Goal: Information Seeking & Learning: Stay updated

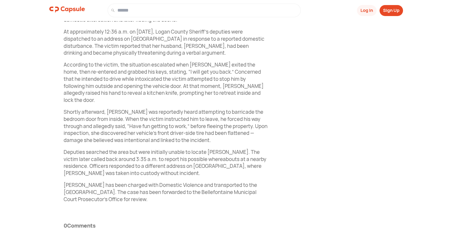
scroll to position [244, 0]
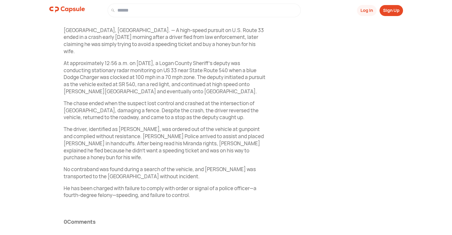
scroll to position [223, 0]
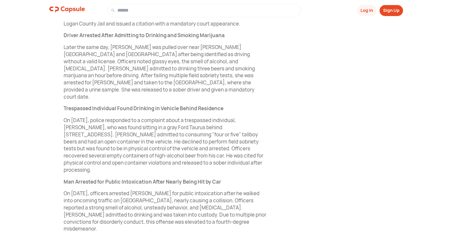
scroll to position [305, 0]
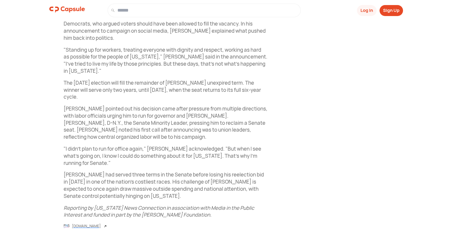
scroll to position [285, 0]
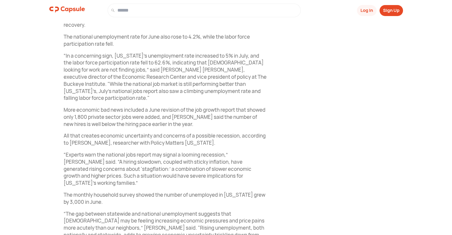
scroll to position [297, 0]
